Goal: Transaction & Acquisition: Subscribe to service/newsletter

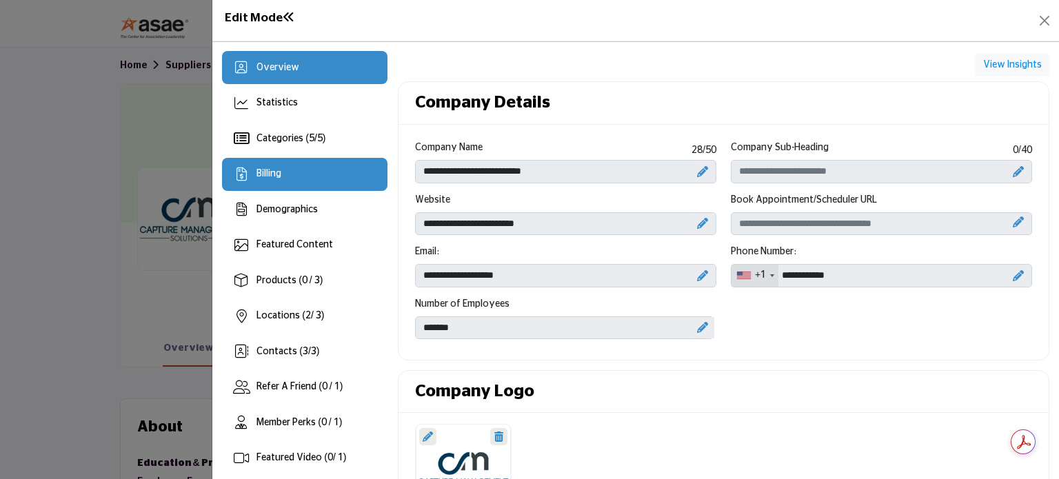
click at [295, 175] on div "Billing" at bounding box center [305, 174] width 166 height 33
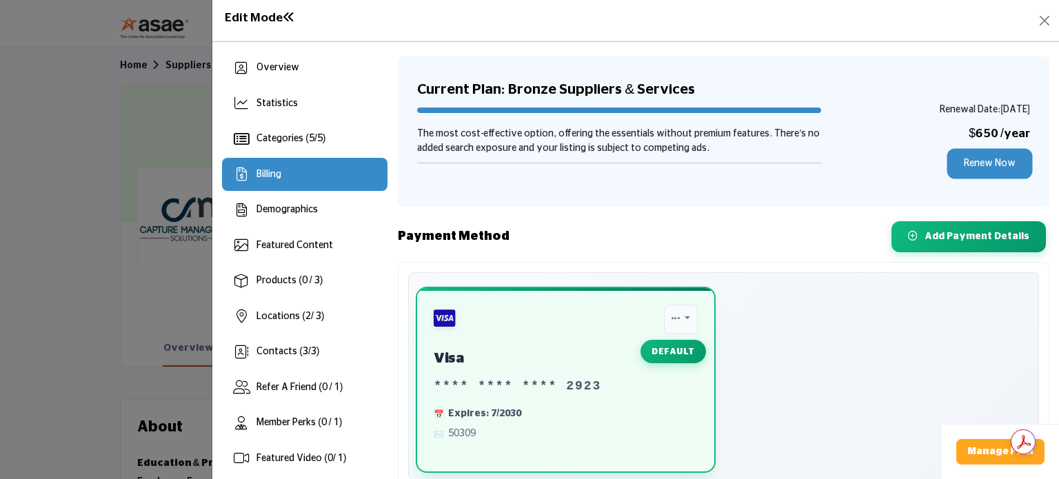
click at [978, 162] on link "Renew Now" at bounding box center [990, 164] width 81 height 26
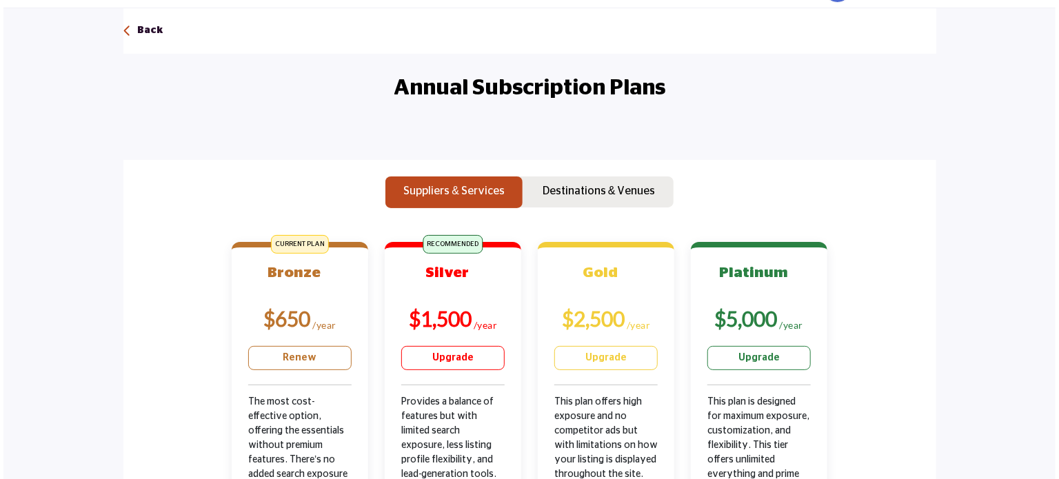
scroll to position [207, 0]
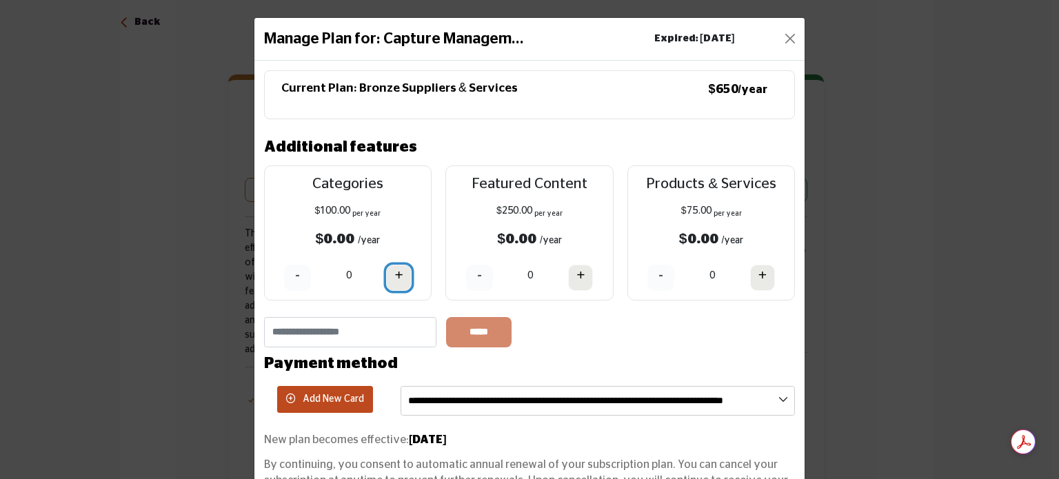
click at [400, 281] on h4 "+" at bounding box center [399, 275] width 8 height 17
click at [287, 279] on button "-" at bounding box center [297, 278] width 27 height 26
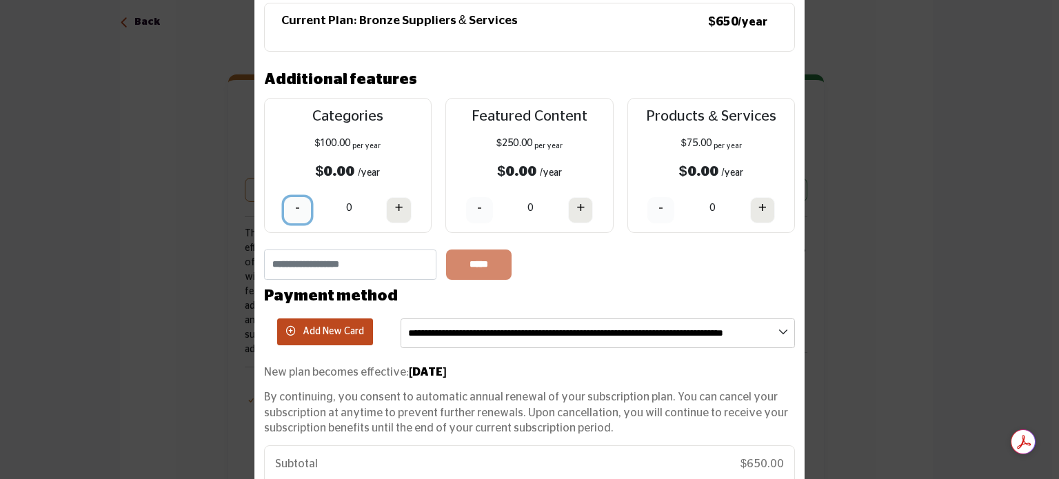
scroll to position [47, 0]
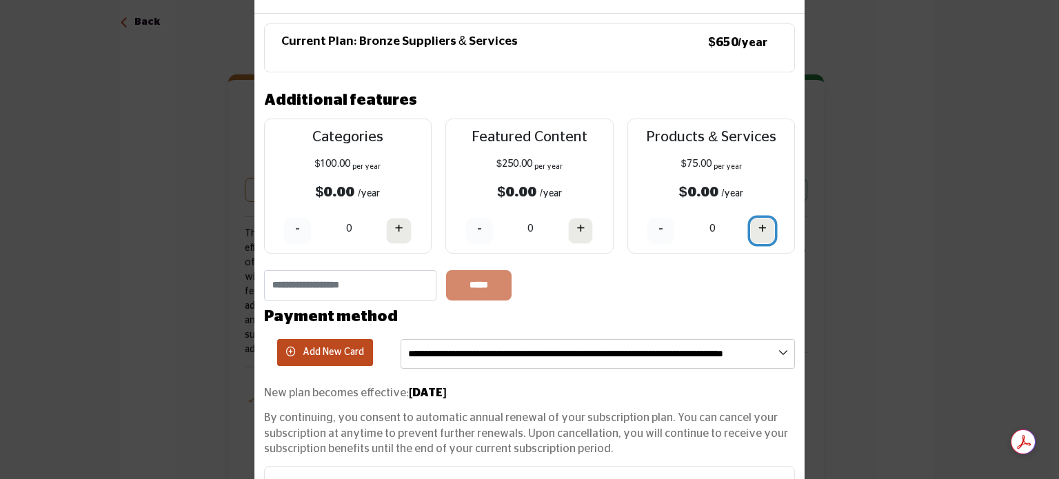
click at [767, 235] on button "+" at bounding box center [762, 231] width 25 height 26
click at [659, 236] on h4 "-" at bounding box center [661, 228] width 5 height 17
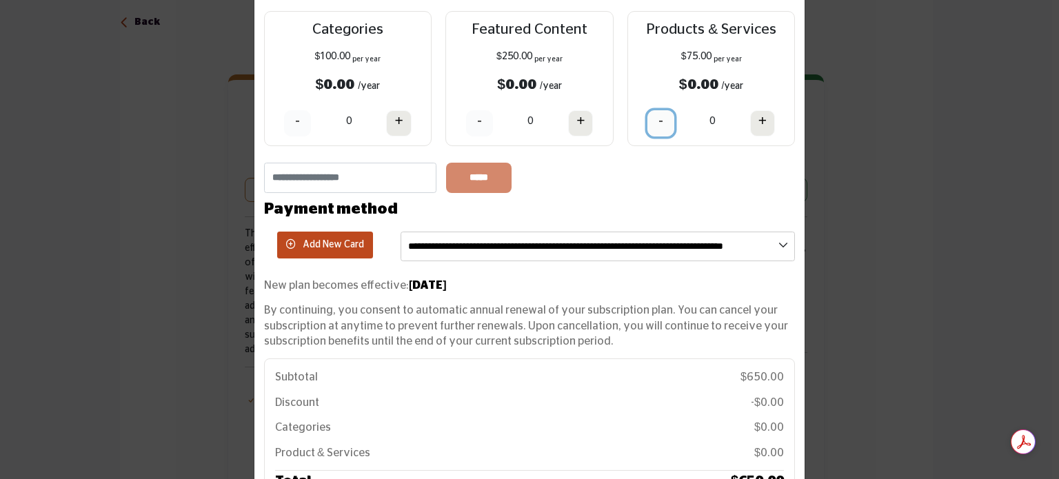
scroll to position [276, 0]
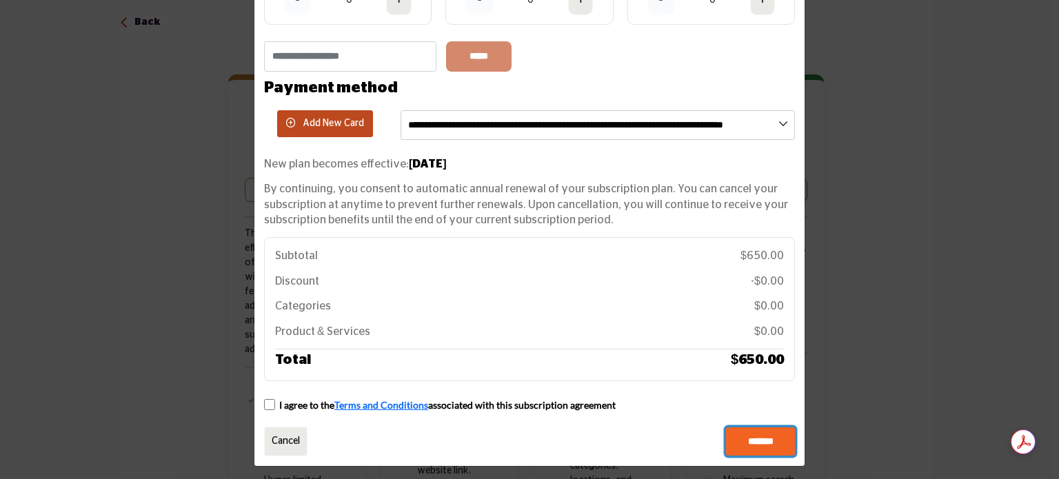
drag, startPoint x: 732, startPoint y: 435, endPoint x: 724, endPoint y: 435, distance: 7.6
click at [732, 435] on input "*******" at bounding box center [760, 442] width 69 height 29
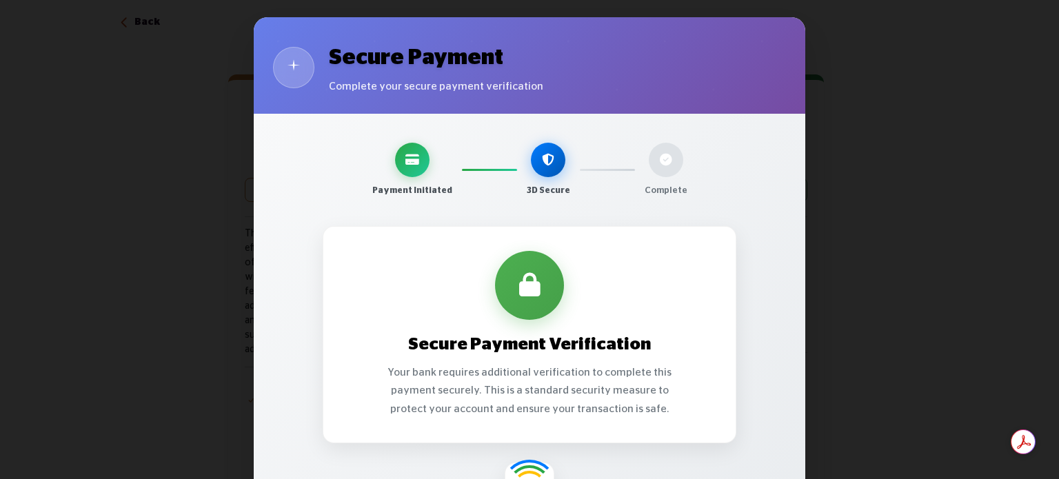
scroll to position [77, 0]
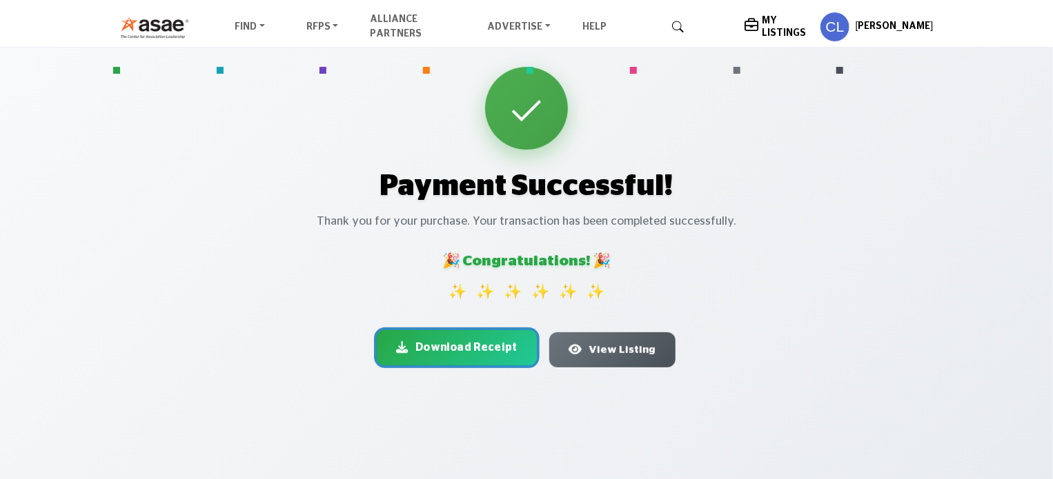
click at [481, 346] on span "Download Receipt" at bounding box center [465, 347] width 101 height 17
